Goal: Information Seeking & Learning: Learn about a topic

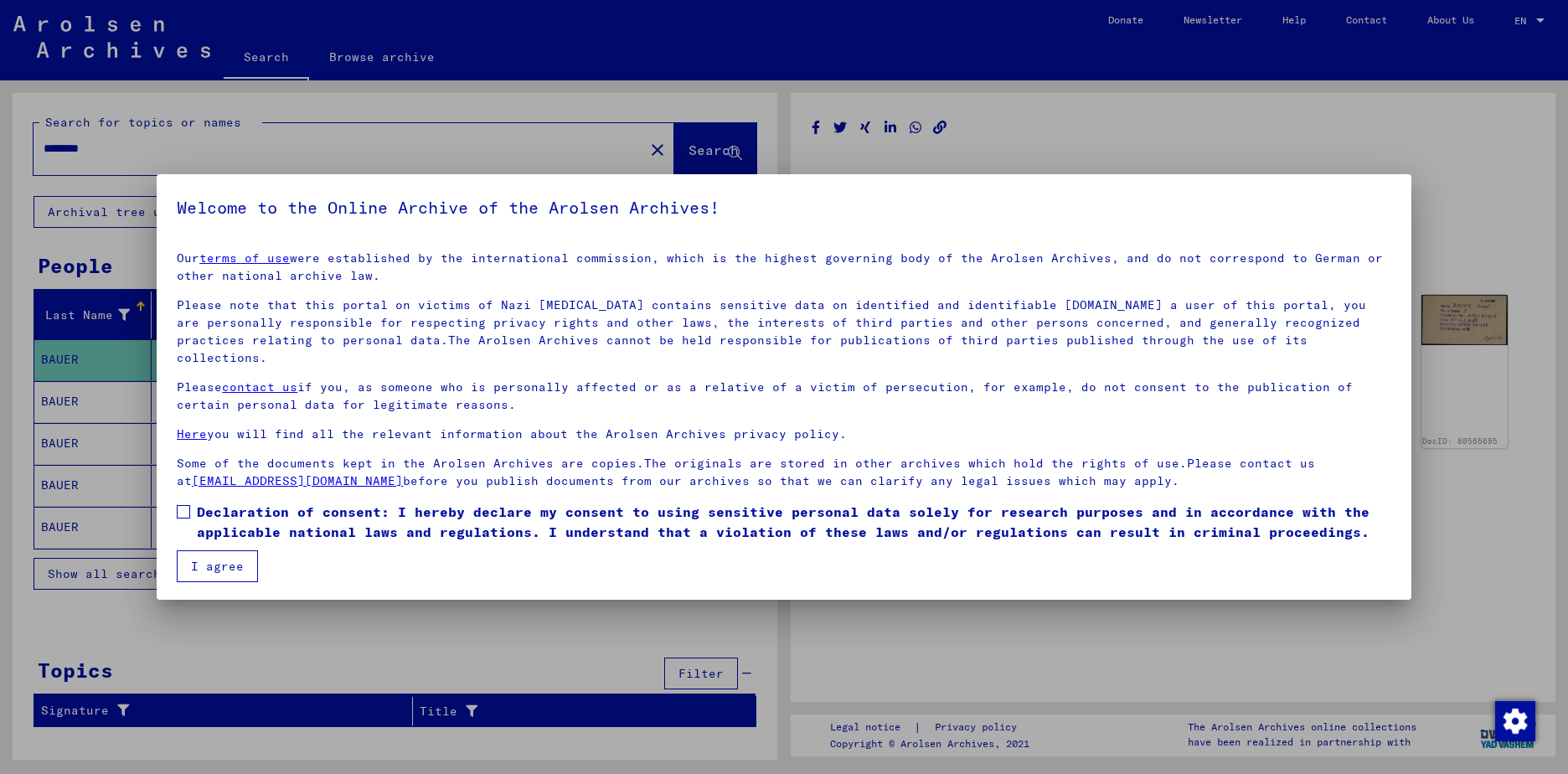
click at [226, 550] on button "I agree" at bounding box center [217, 566] width 81 height 31
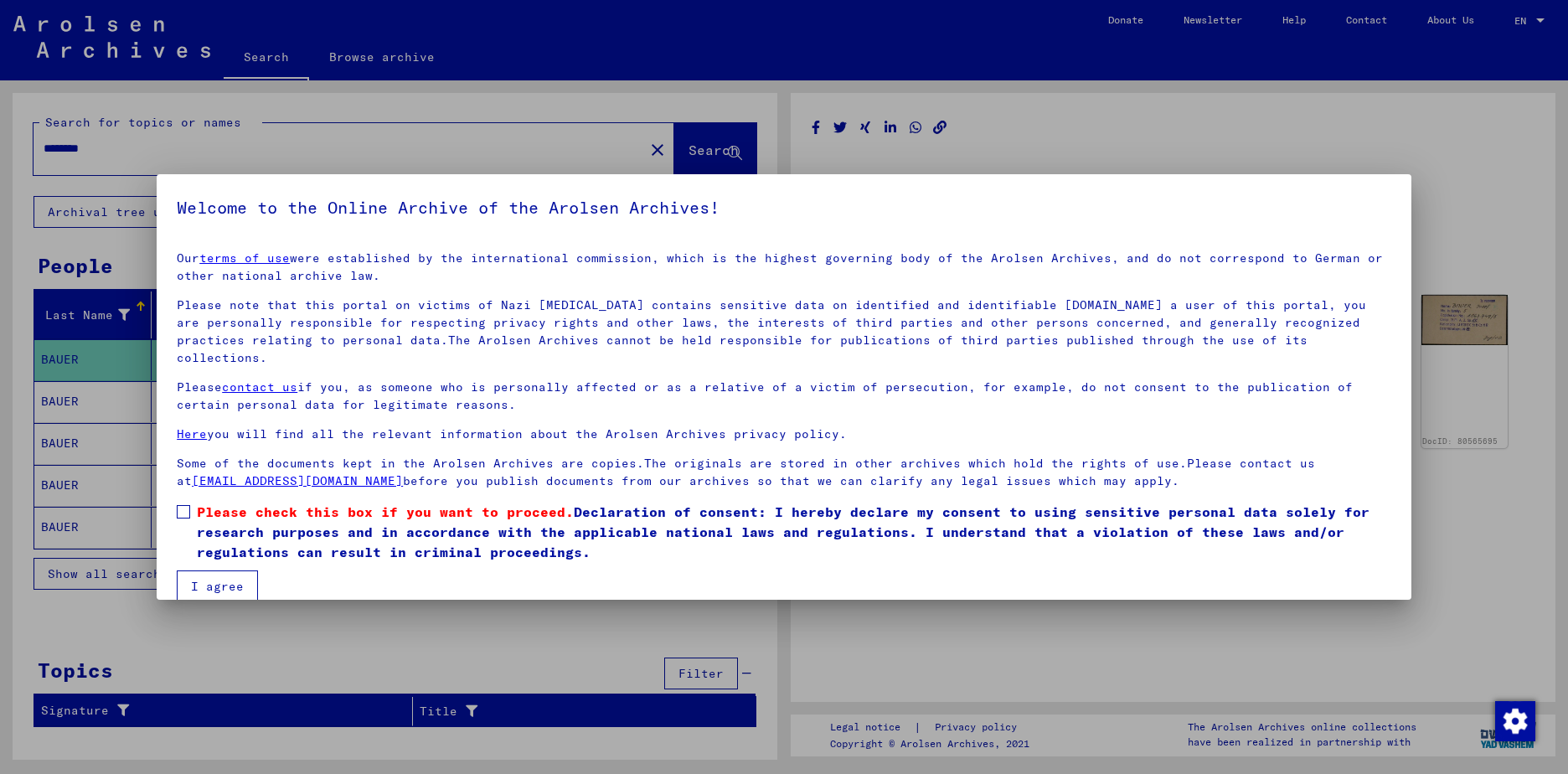
click at [228, 573] on button "I agree" at bounding box center [217, 587] width 81 height 31
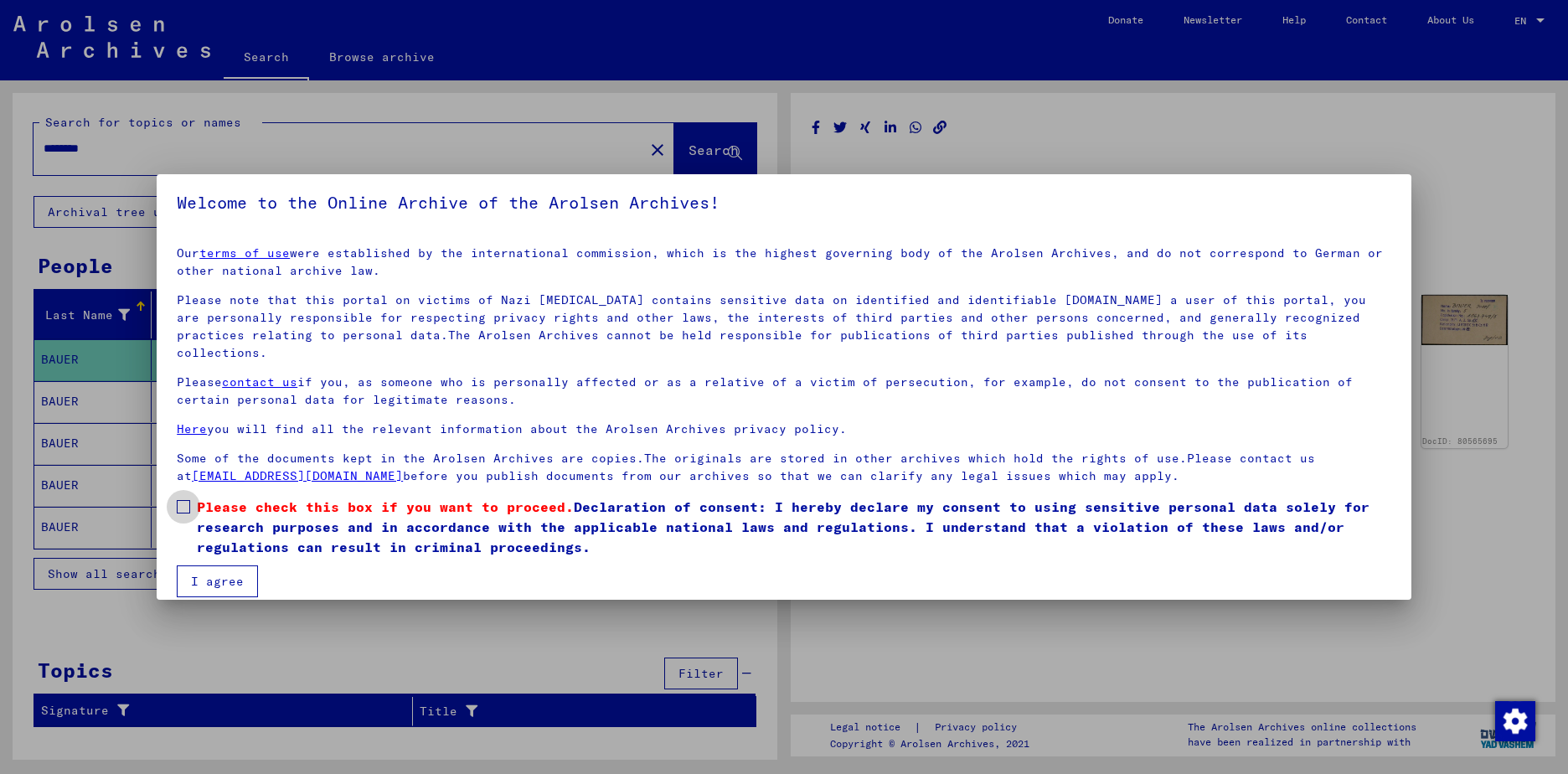
drag, startPoint x: 182, startPoint y: 487, endPoint x: 204, endPoint y: 544, distance: 61.1
click at [182, 500] on span at bounding box center [183, 507] width 14 height 14
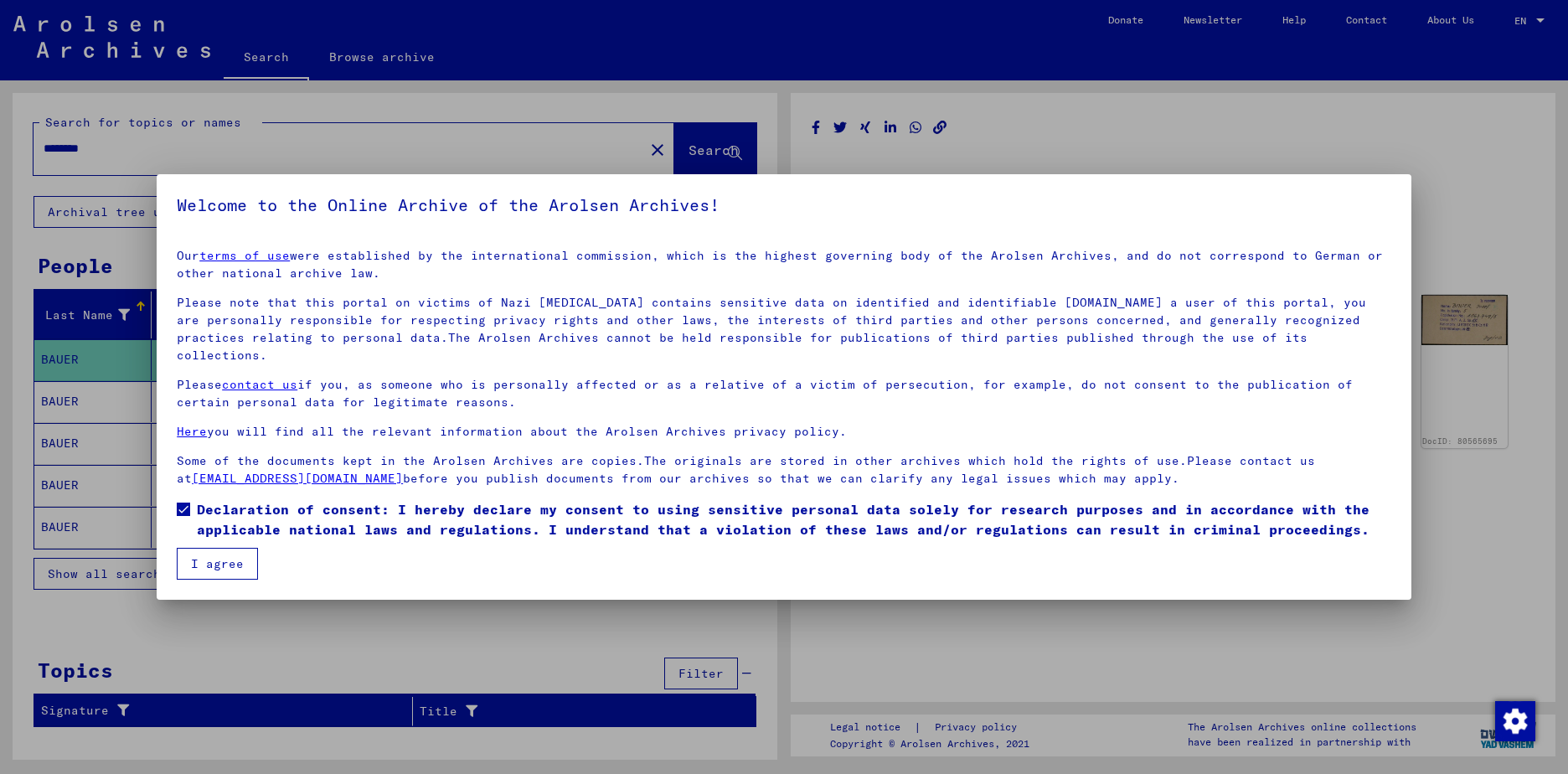
scroll to position [0, 0]
click at [239, 550] on button "I agree" at bounding box center [217, 566] width 81 height 31
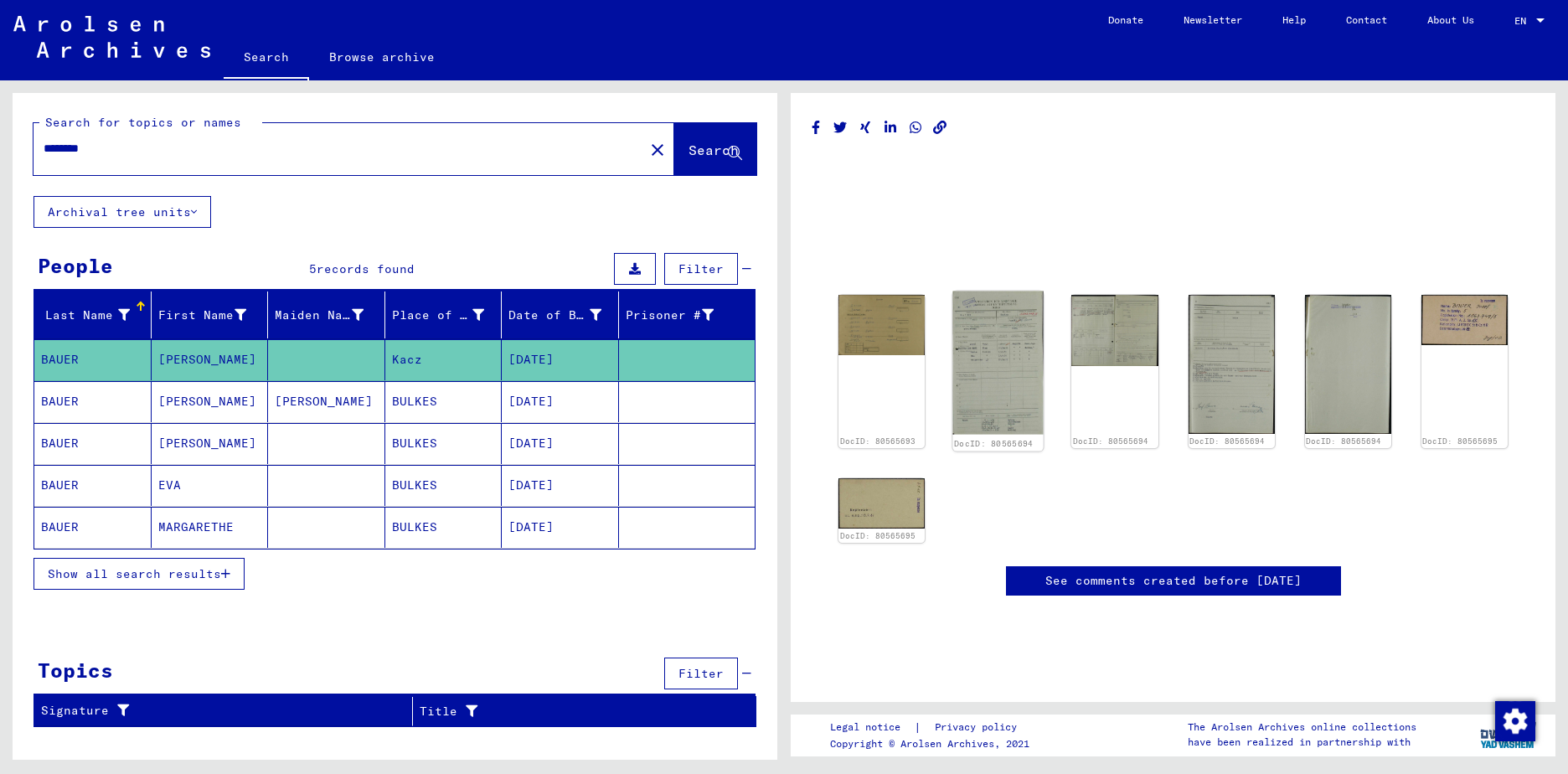
click at [992, 371] on img at bounding box center [998, 363] width 90 height 143
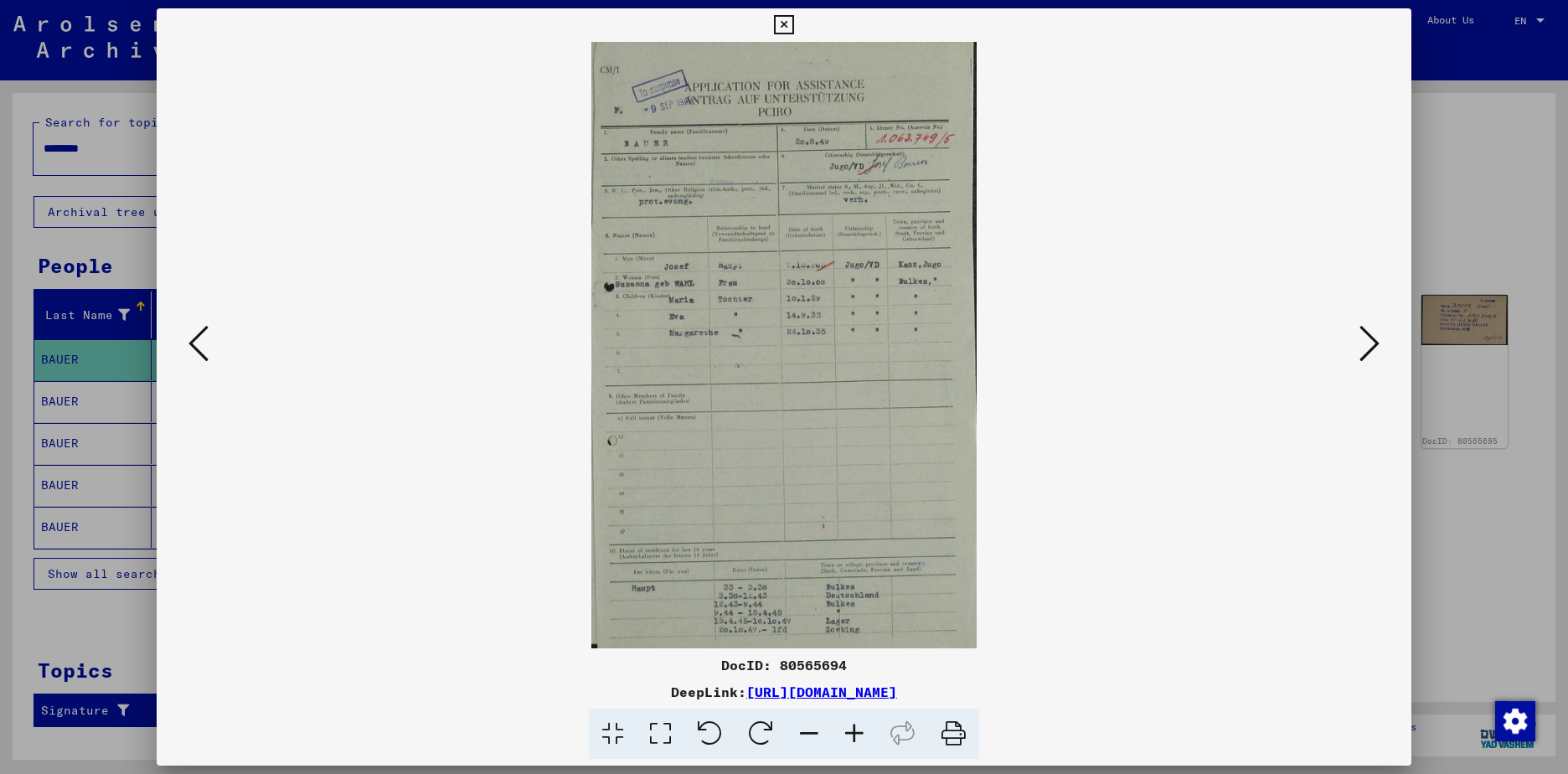
click at [1495, 579] on div at bounding box center [784, 387] width 1568 height 774
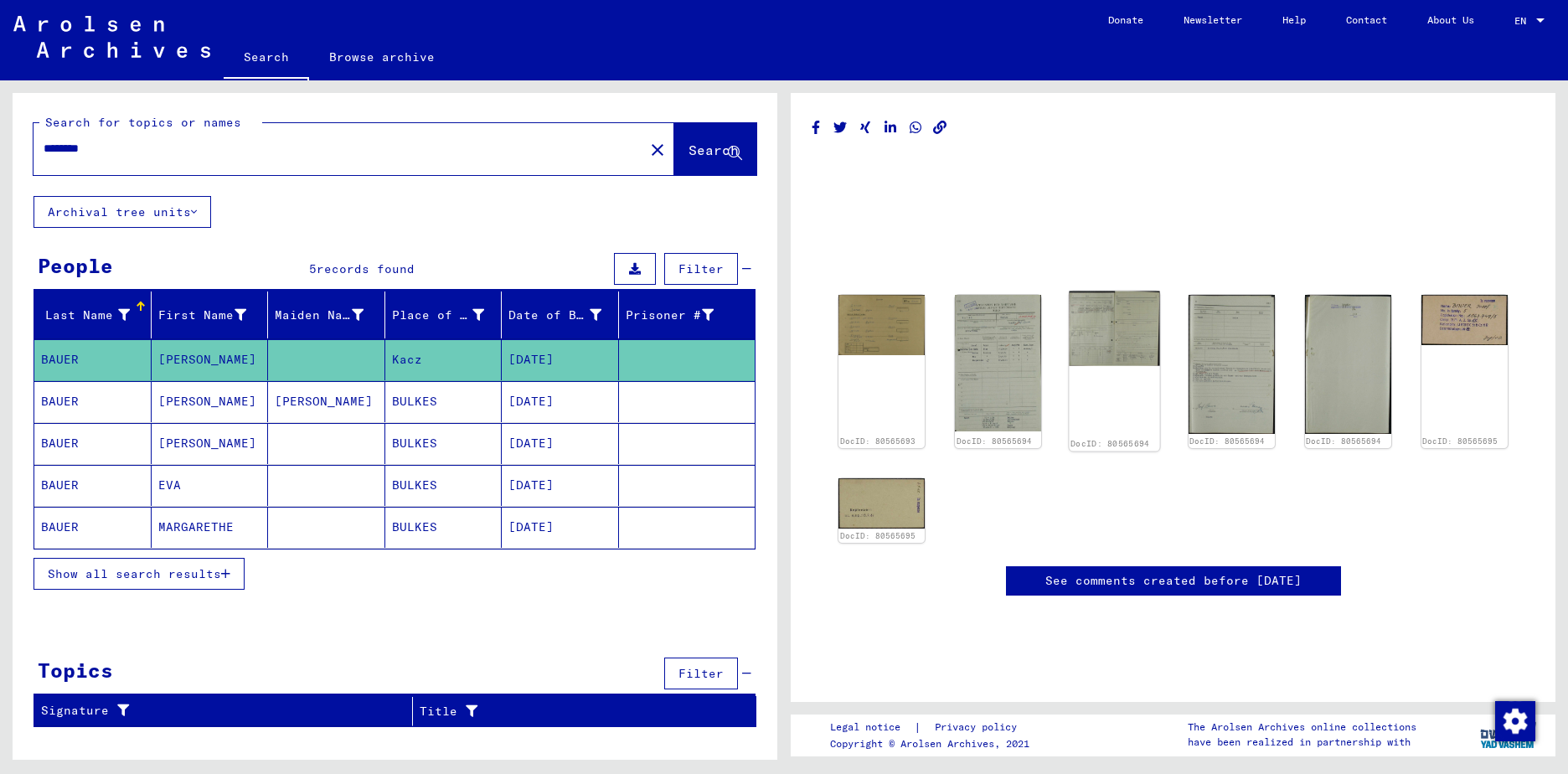
click at [1120, 334] on img at bounding box center [1115, 329] width 90 height 76
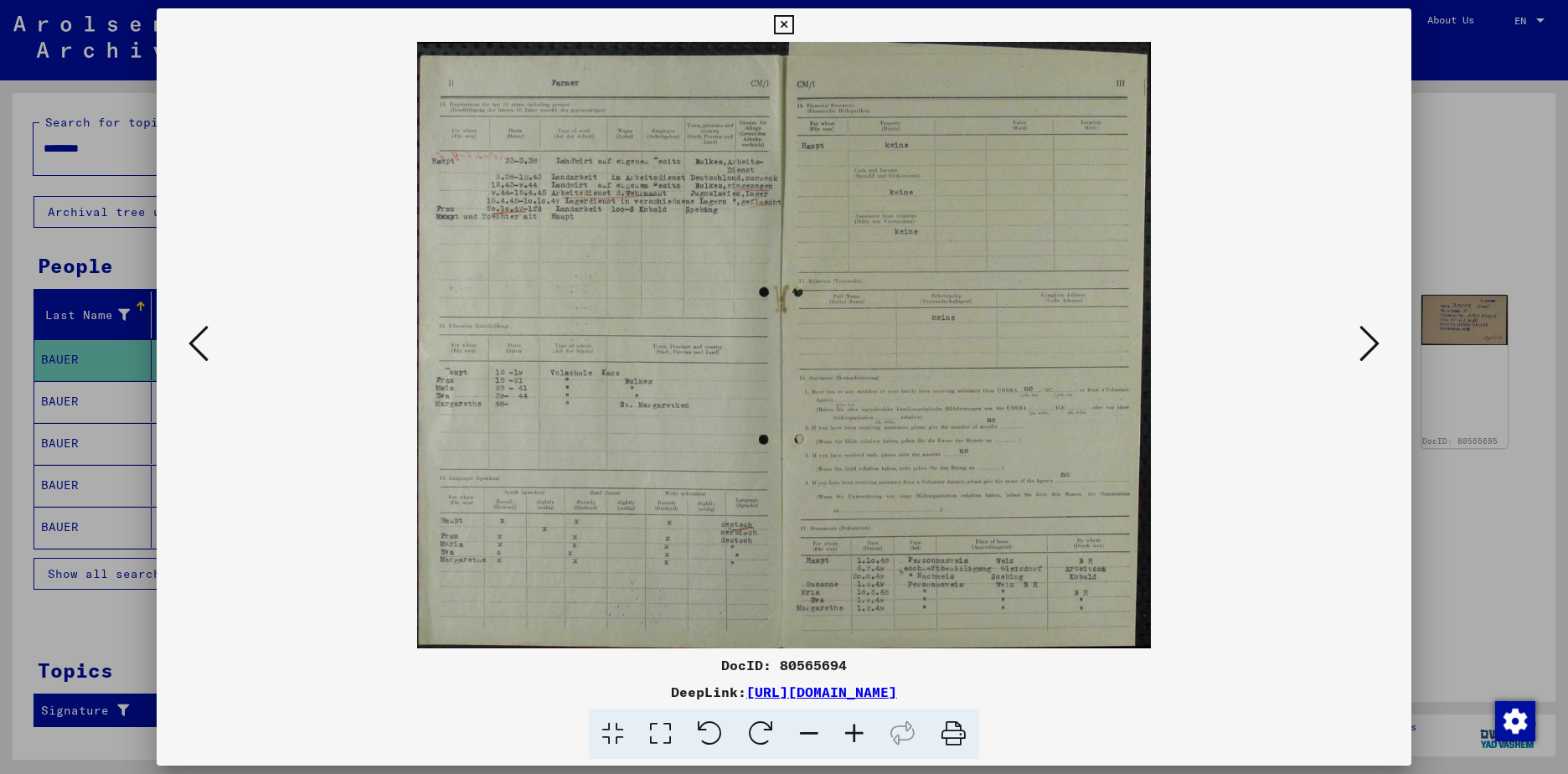
click at [1372, 341] on icon at bounding box center [1370, 343] width 21 height 40
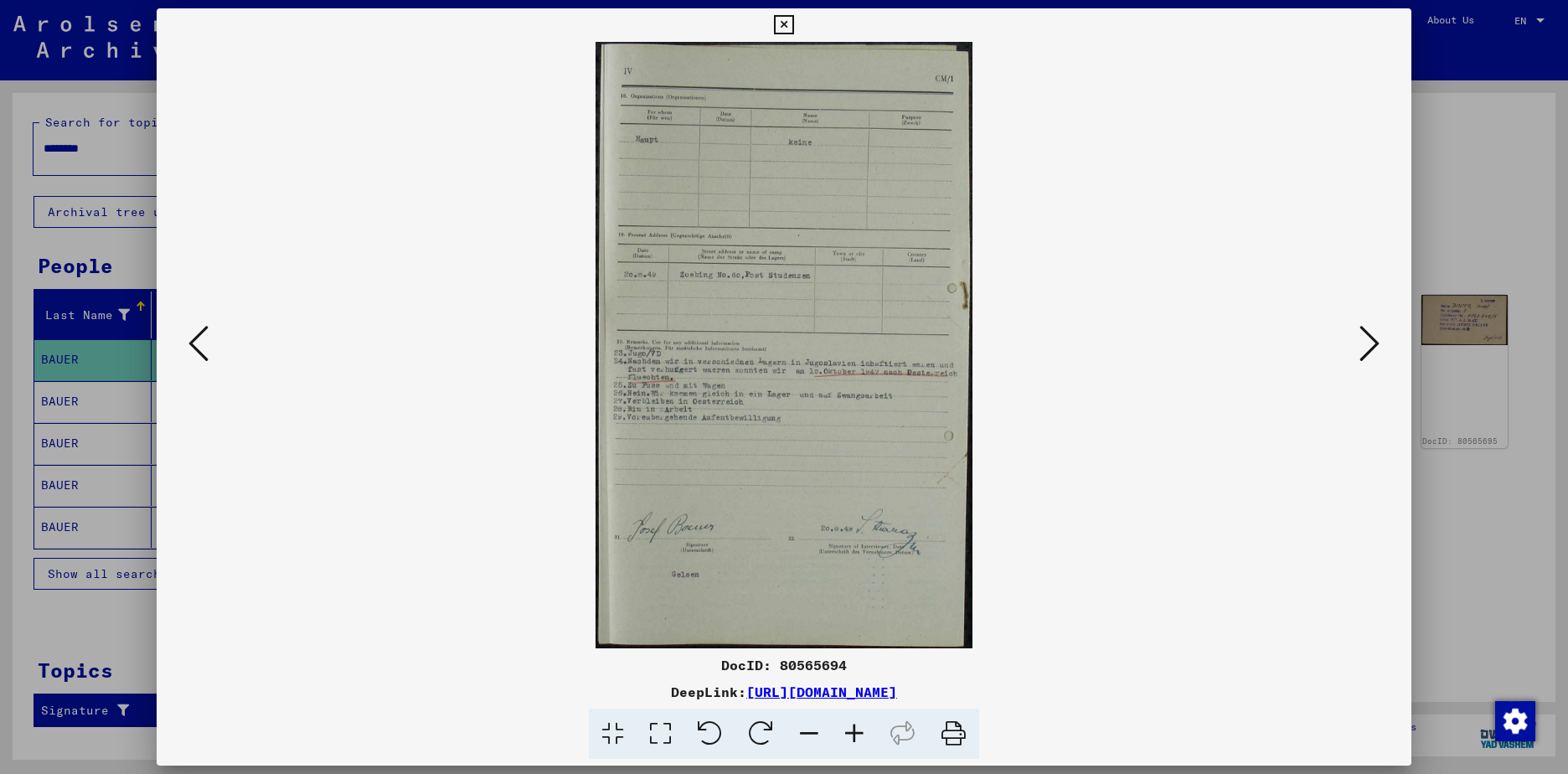
click at [1372, 341] on icon at bounding box center [1370, 343] width 21 height 40
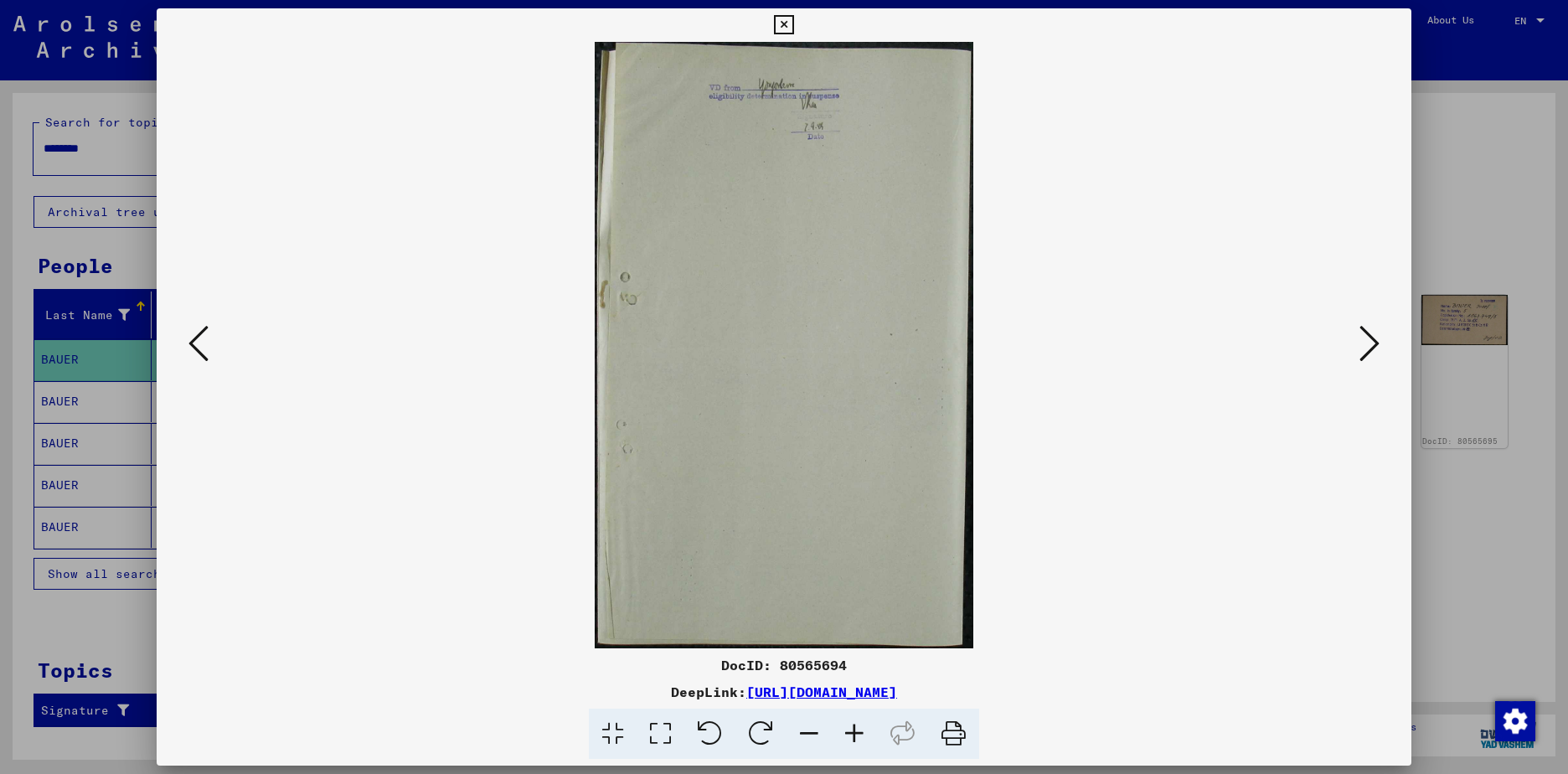
click at [1372, 341] on icon at bounding box center [1370, 343] width 21 height 40
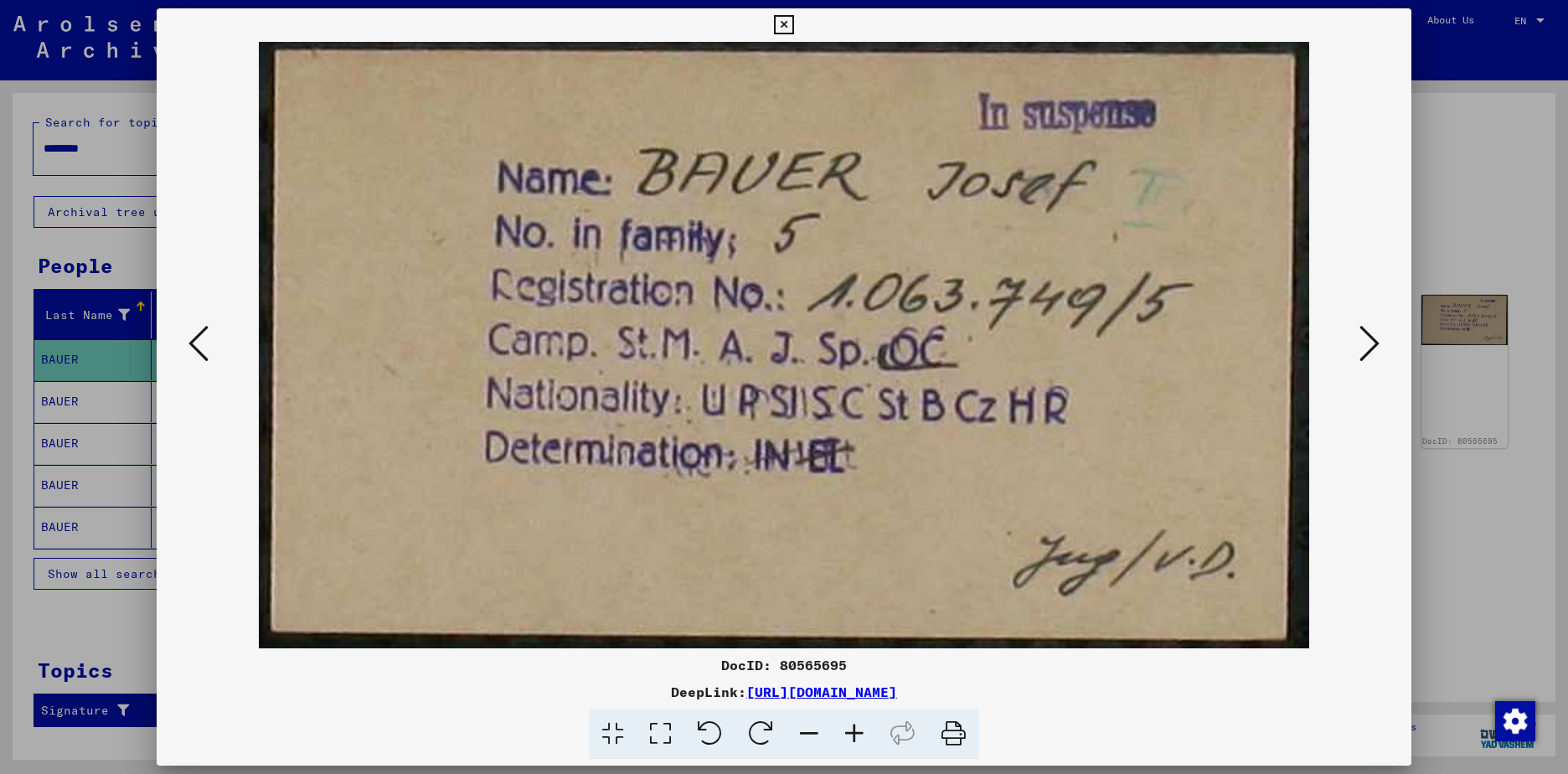
click at [1372, 341] on icon at bounding box center [1370, 343] width 21 height 40
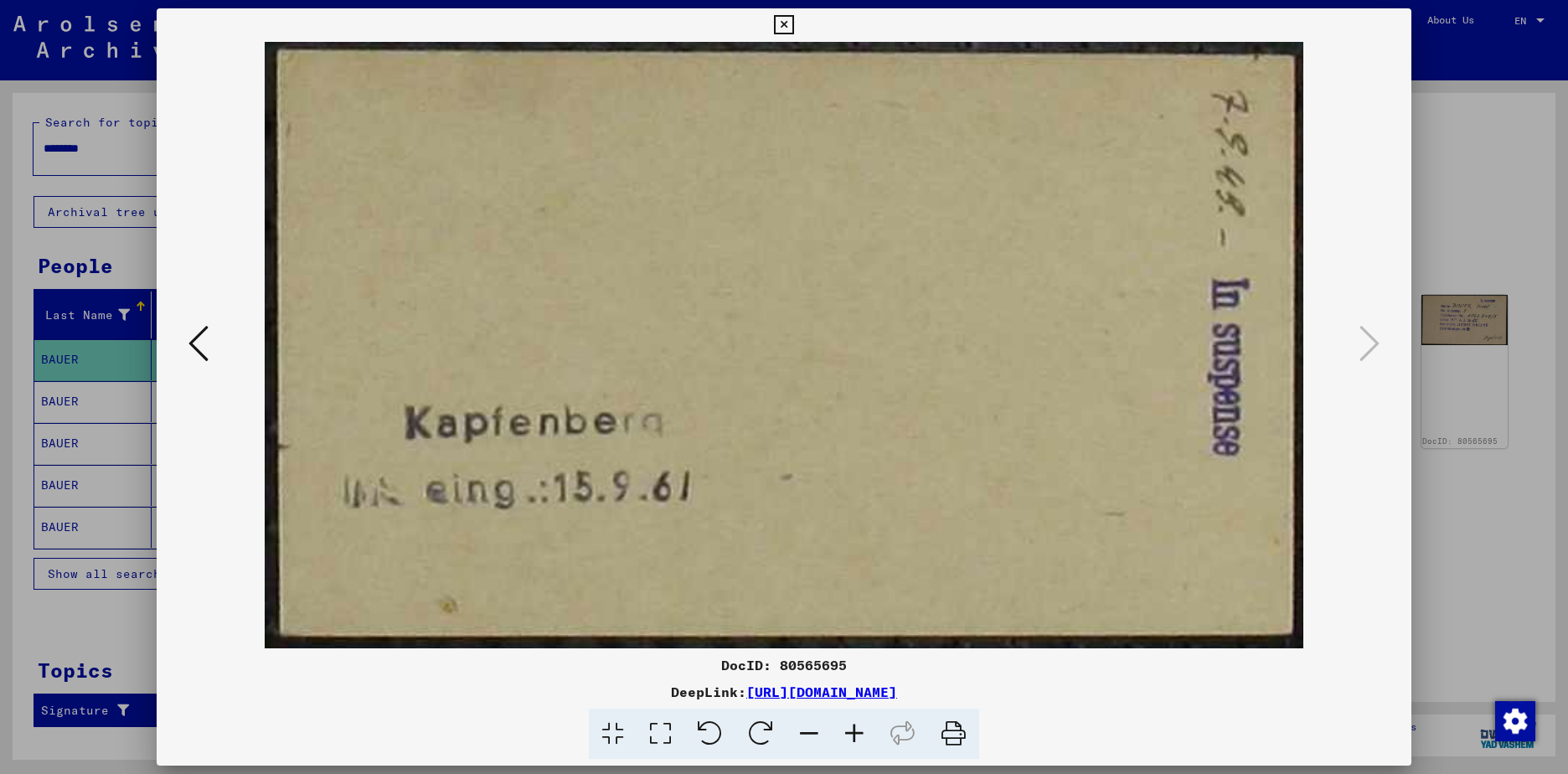
click at [1457, 596] on div at bounding box center [784, 387] width 1568 height 774
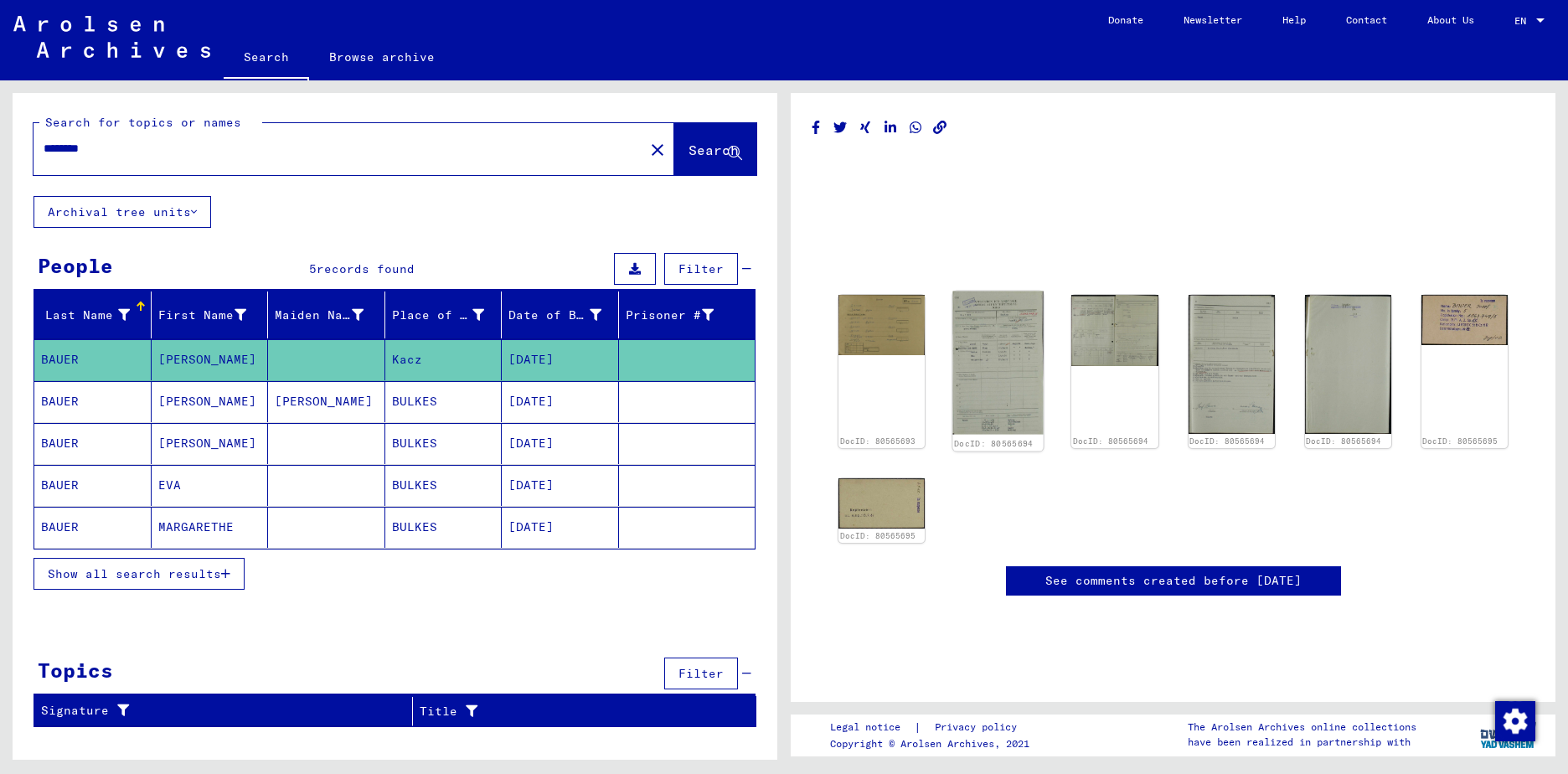
click at [1012, 340] on img at bounding box center [998, 363] width 90 height 143
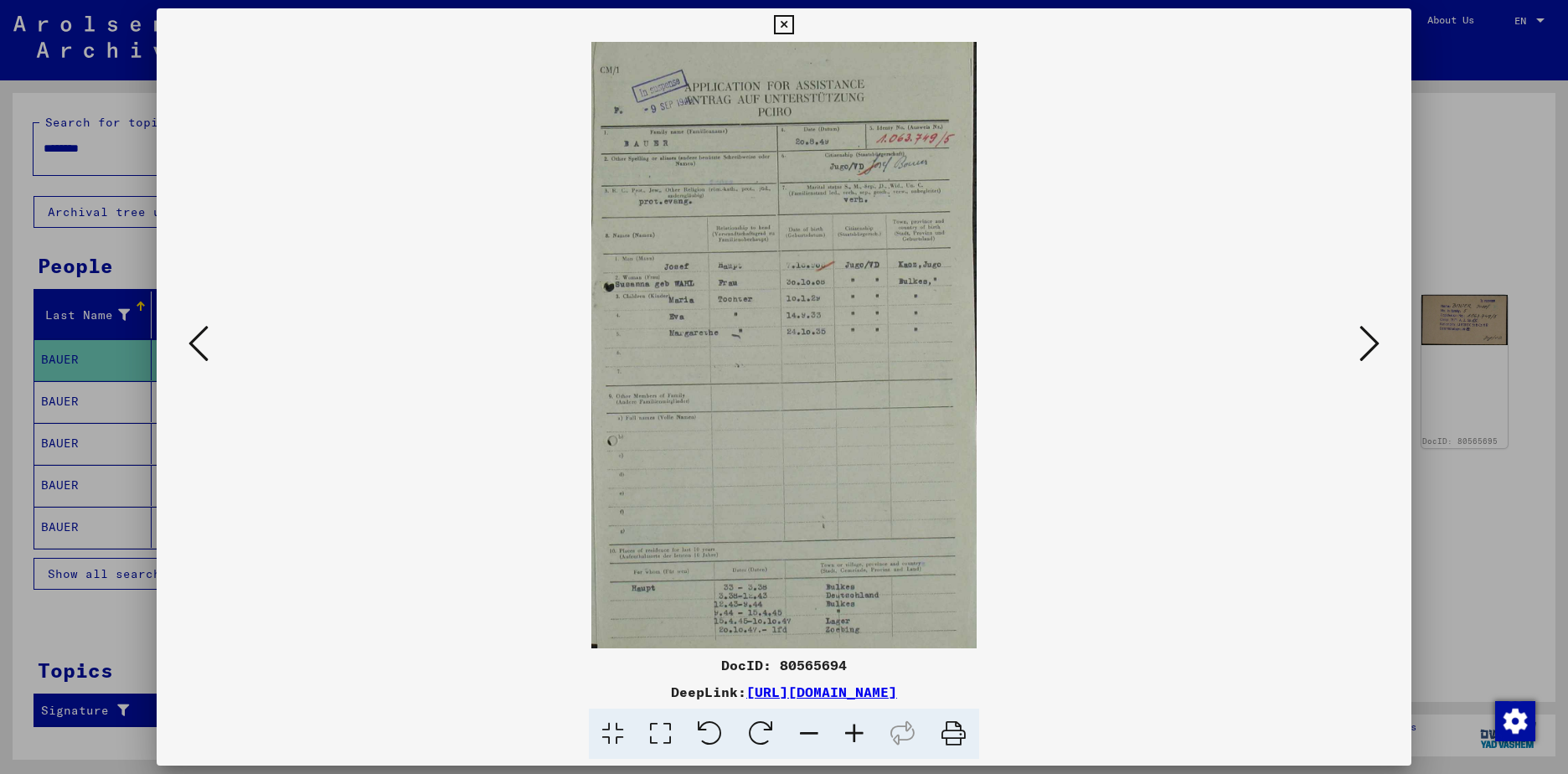
click at [201, 348] on icon at bounding box center [198, 343] width 21 height 40
